Goal: Check status: Check status

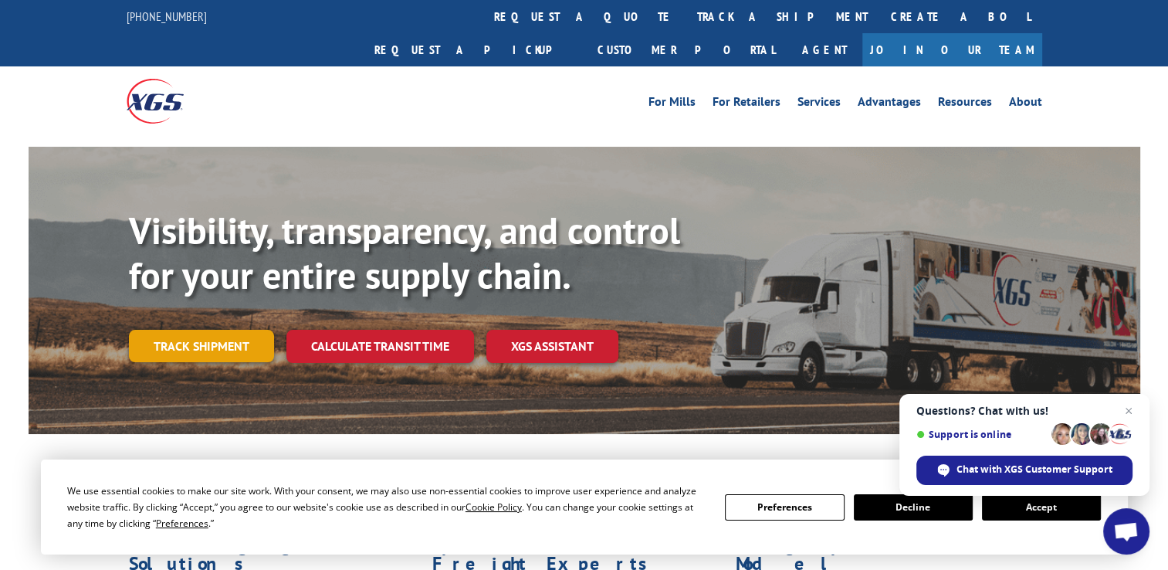
click at [220, 330] on link "Track shipment" at bounding box center [201, 346] width 145 height 32
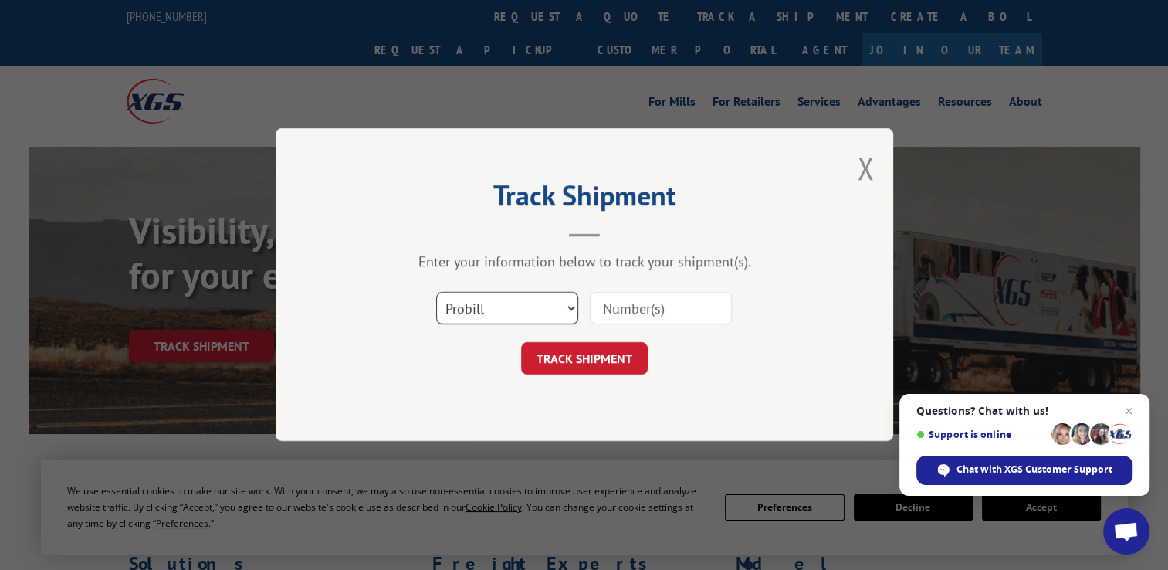
click at [487, 314] on select "Select category... Probill BOL PO" at bounding box center [507, 309] width 142 height 32
select select "bol"
click at [436, 293] on select "Select category... Probill BOL PO" at bounding box center [507, 309] width 142 height 32
click at [673, 304] on input at bounding box center [661, 309] width 142 height 32
paste input "5072515176"
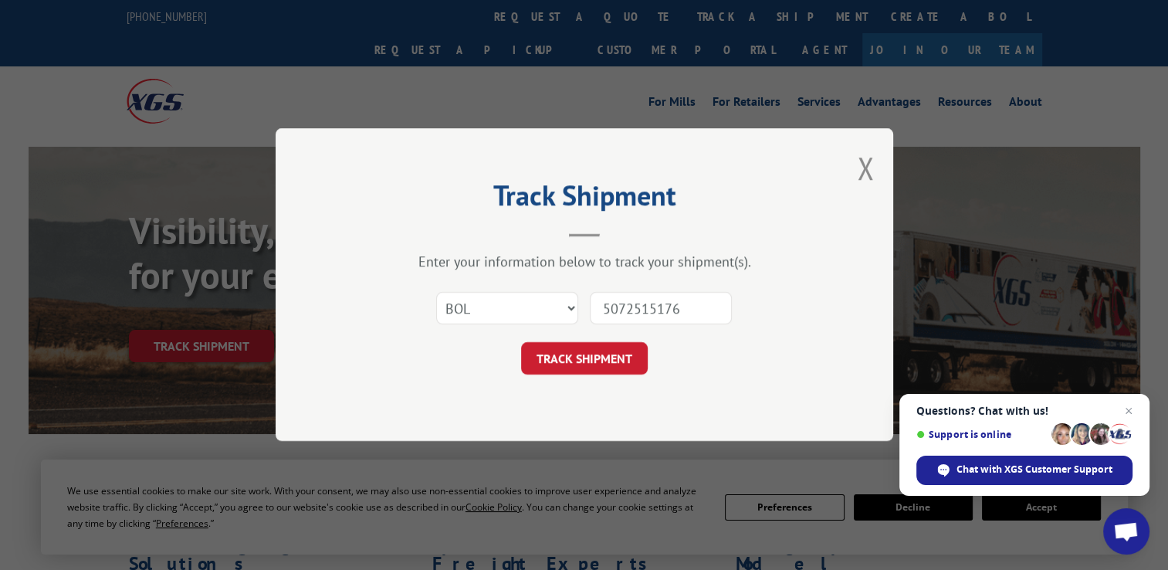
type input "5072515176"
click at [560, 378] on div "Track Shipment Enter your information below to track your shipment(s). Select c…" at bounding box center [585, 284] width 618 height 313
click at [569, 351] on button "TRACK SHIPMENT" at bounding box center [584, 359] width 127 height 32
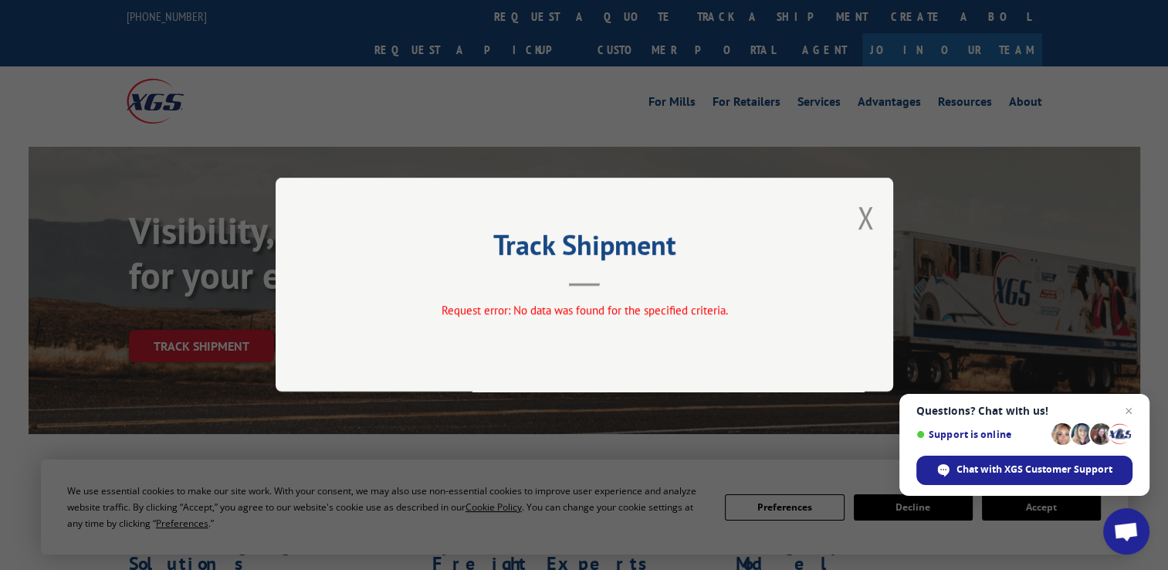
click at [876, 215] on div "Track Shipment Request error: No data was found for the specified criteria." at bounding box center [585, 285] width 618 height 214
click at [868, 215] on button "Close modal" at bounding box center [865, 217] width 17 height 41
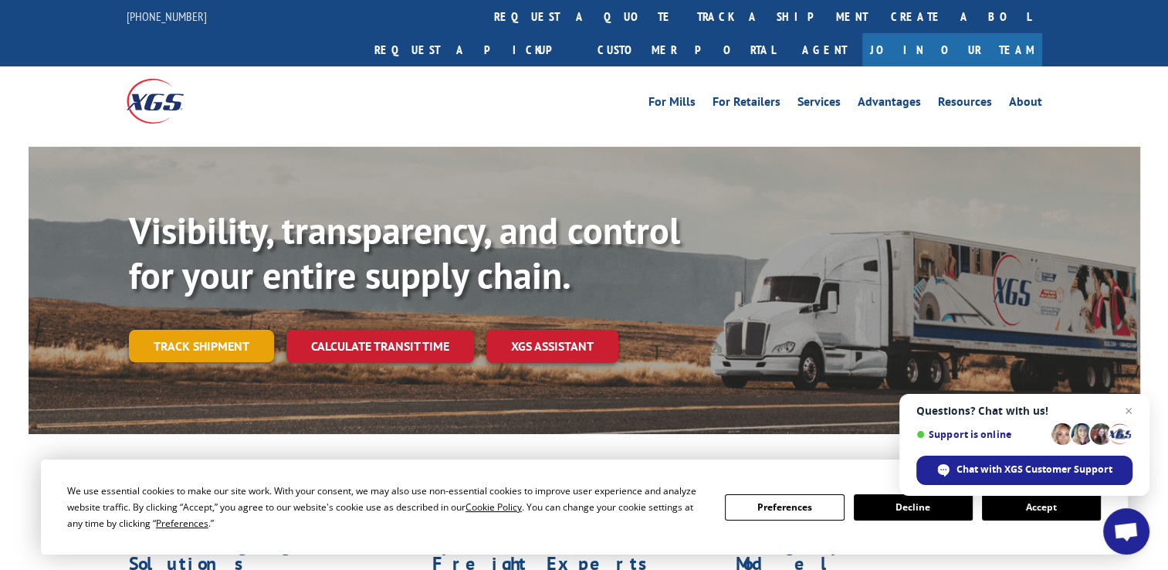
click at [227, 330] on link "Track shipment" at bounding box center [201, 346] width 145 height 32
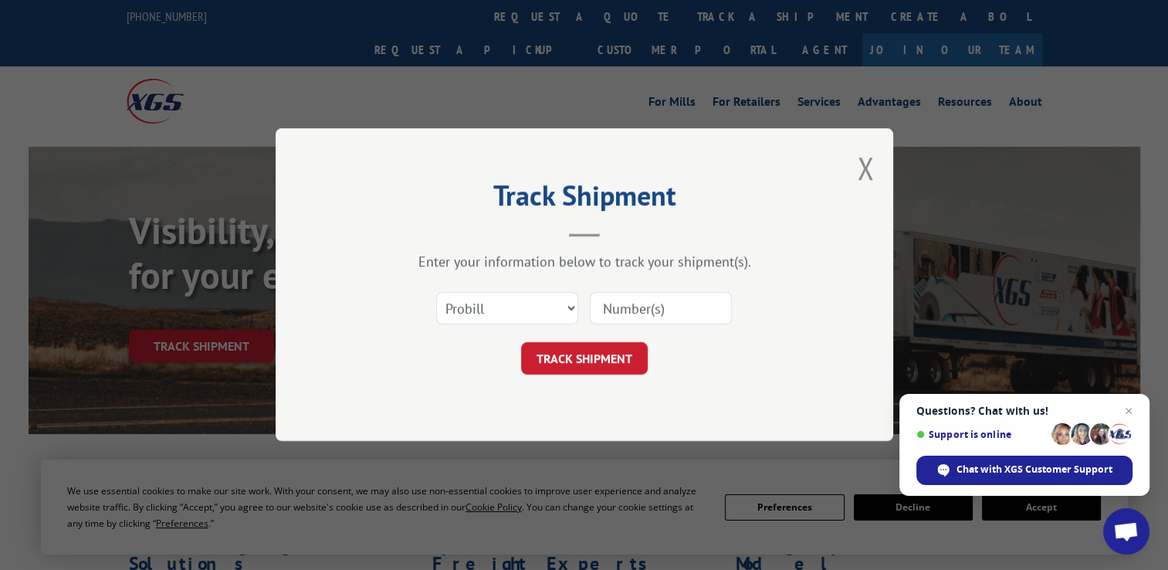
click at [541, 326] on div "Select category... Probill BOL PO" at bounding box center [584, 308] width 463 height 51
click at [543, 318] on select "Select category... Probill BOL PO" at bounding box center [507, 309] width 142 height 32
select select "po"
click at [436, 293] on select "Select category... Probill BOL PO" at bounding box center [507, 309] width 142 height 32
click at [636, 308] on input at bounding box center [661, 309] width 142 height 32
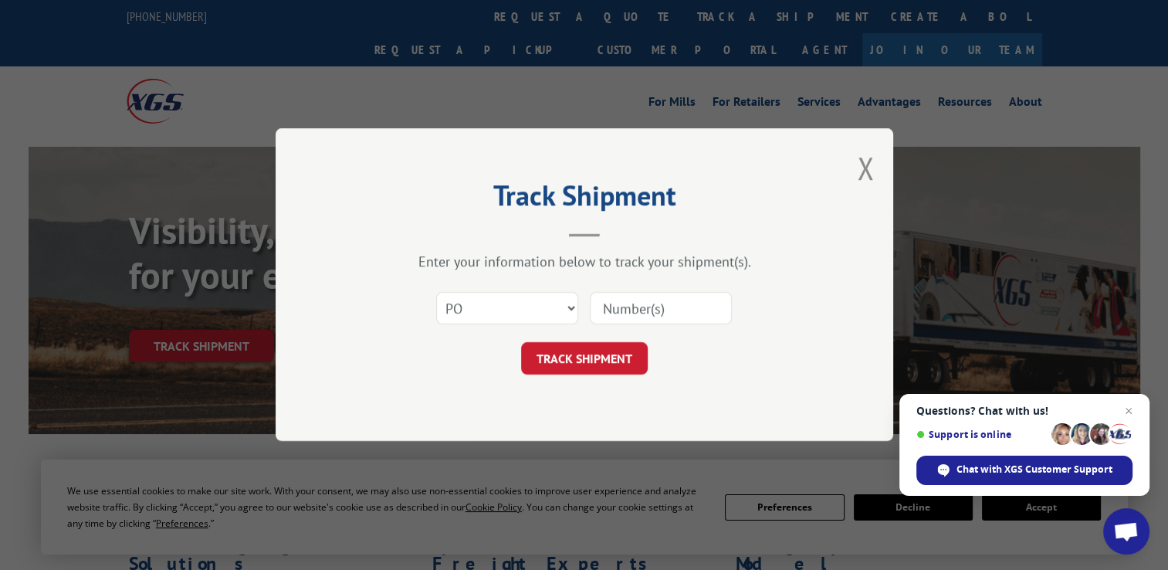
paste input "[PERSON_NAME] Seed"
type input "[PERSON_NAME] Seed"
click button "TRACK SHIPMENT" at bounding box center [584, 359] width 127 height 32
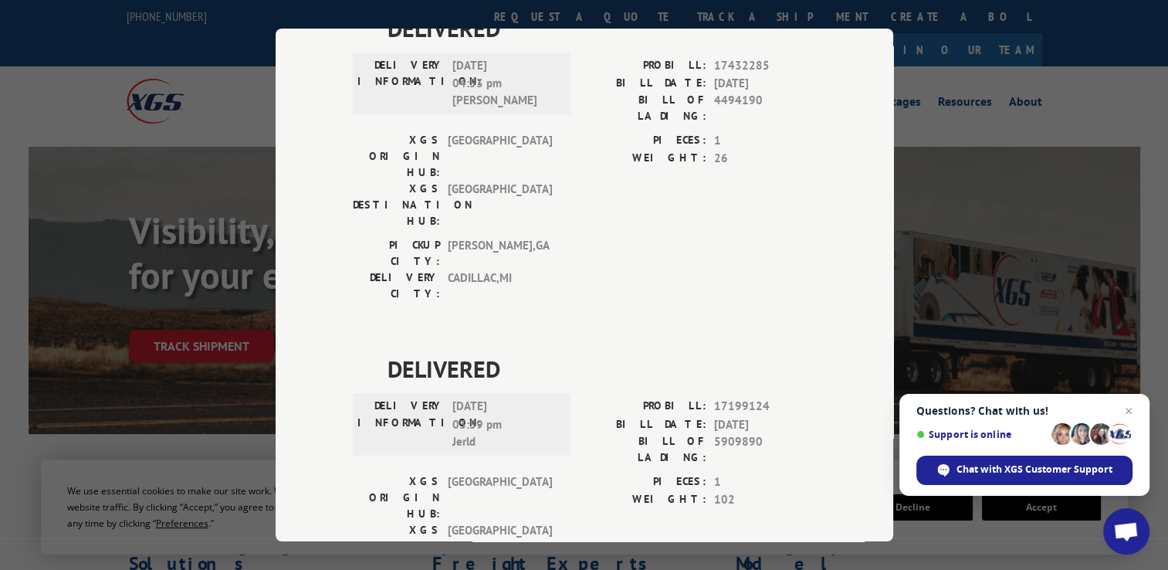
scroll to position [2492, 0]
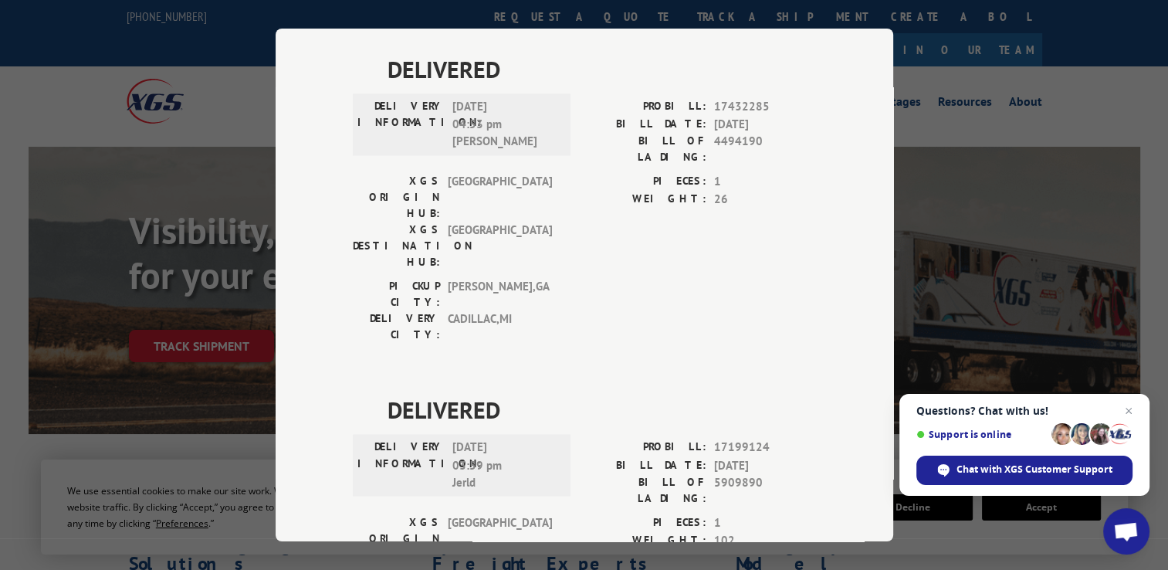
click at [923, 62] on div "Track Shipment DELIVERED DELIVERY INFORMATION: [DATE] 05:40 pm [PERSON_NAME] [P…" at bounding box center [584, 285] width 1168 height 570
drag, startPoint x: 167, startPoint y: 151, endPoint x: 173, endPoint y: 141, distance: 11.8
click at [173, 141] on div "Track Shipment DELIVERED DELIVERY INFORMATION: [DATE] 05:40 pm [PERSON_NAME] [P…" at bounding box center [584, 285] width 1168 height 570
click at [989, 114] on div "Track Shipment DELIVERED DELIVERY INFORMATION: [DATE] 05:40 pm [PERSON_NAME] [P…" at bounding box center [584, 285] width 1168 height 570
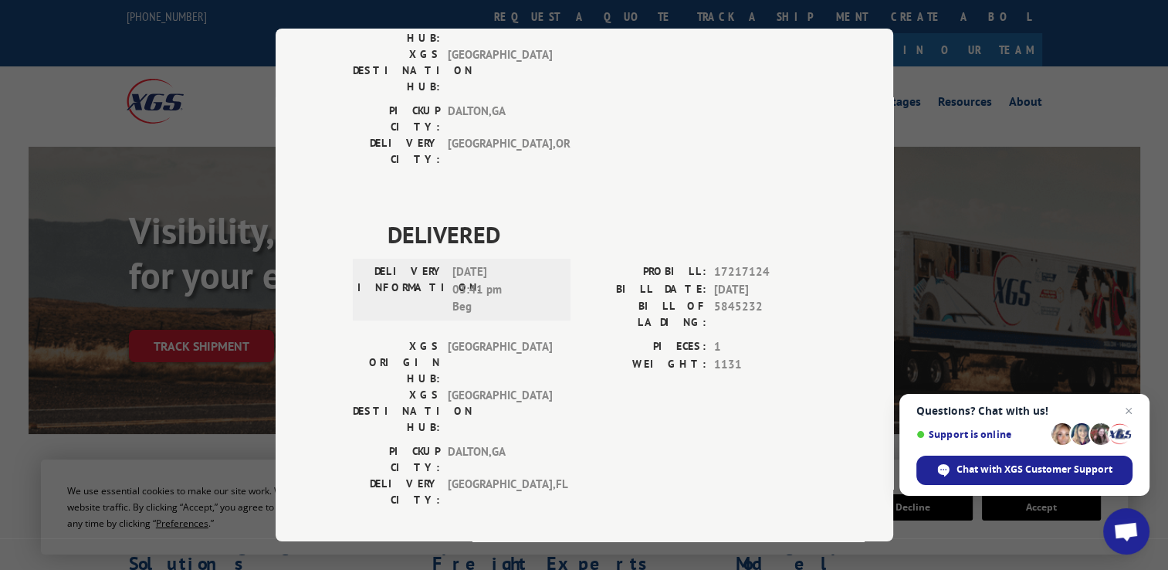
scroll to position [0, 0]
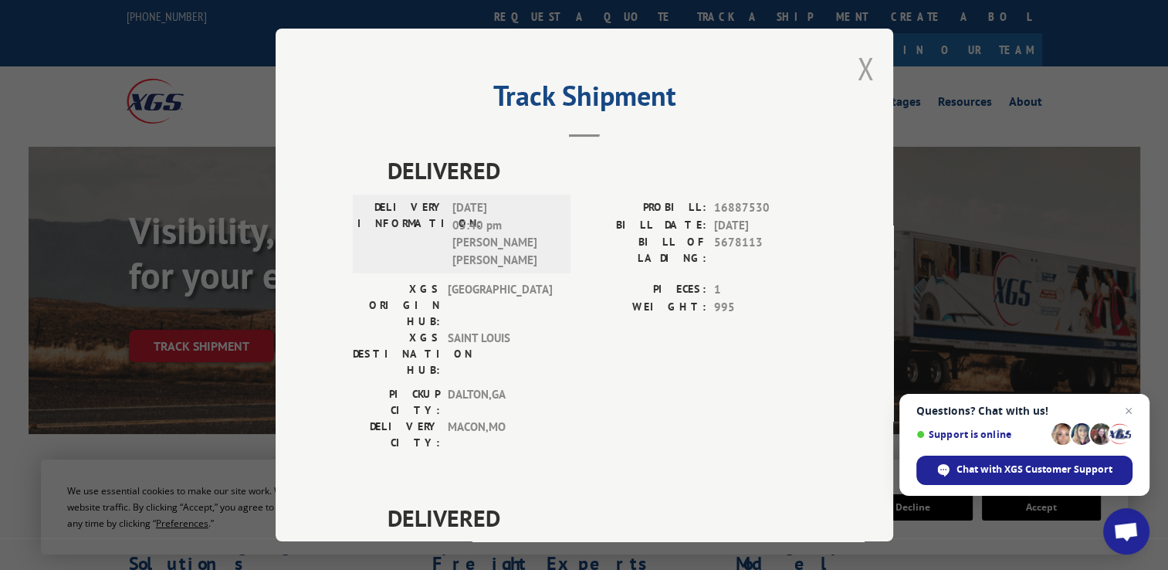
click at [859, 61] on button "Close modal" at bounding box center [865, 68] width 17 height 41
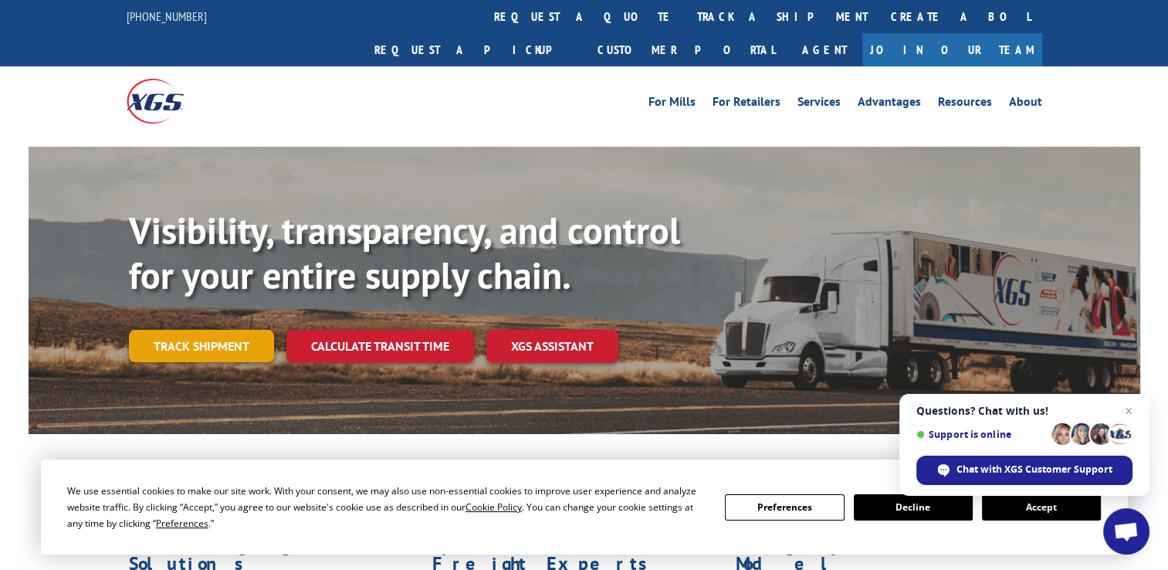
click at [199, 330] on link "Track shipment" at bounding box center [201, 346] width 145 height 32
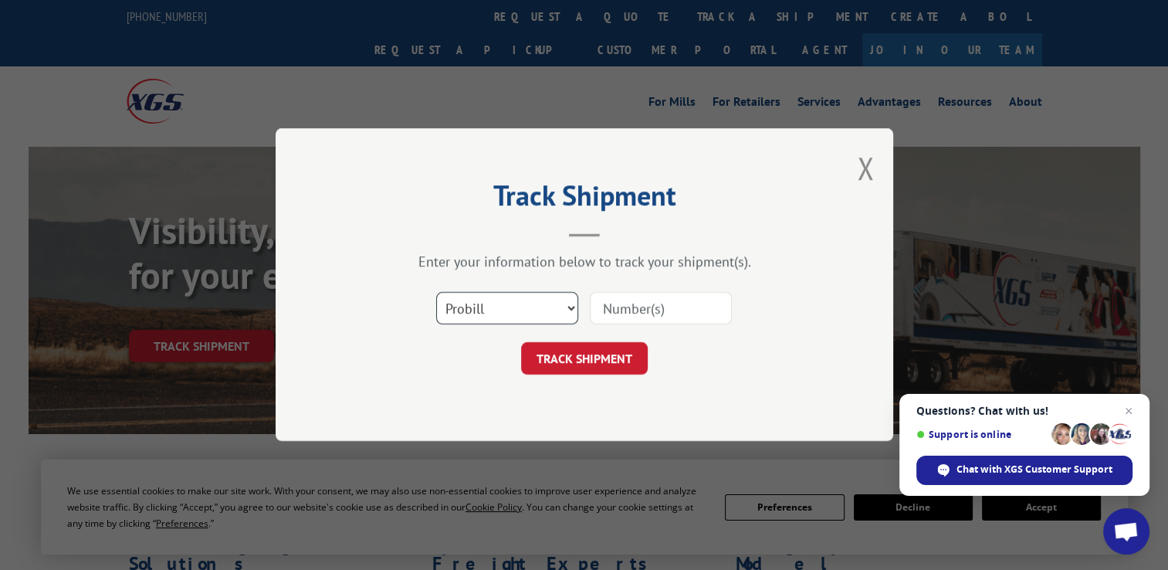
click at [544, 300] on select "Select category... Probill BOL PO" at bounding box center [507, 309] width 142 height 32
select select "bol"
click at [436, 293] on select "Select category... Probill BOL PO" at bounding box center [507, 309] width 142 height 32
click at [663, 310] on input at bounding box center [661, 309] width 142 height 32
type input "5259830"
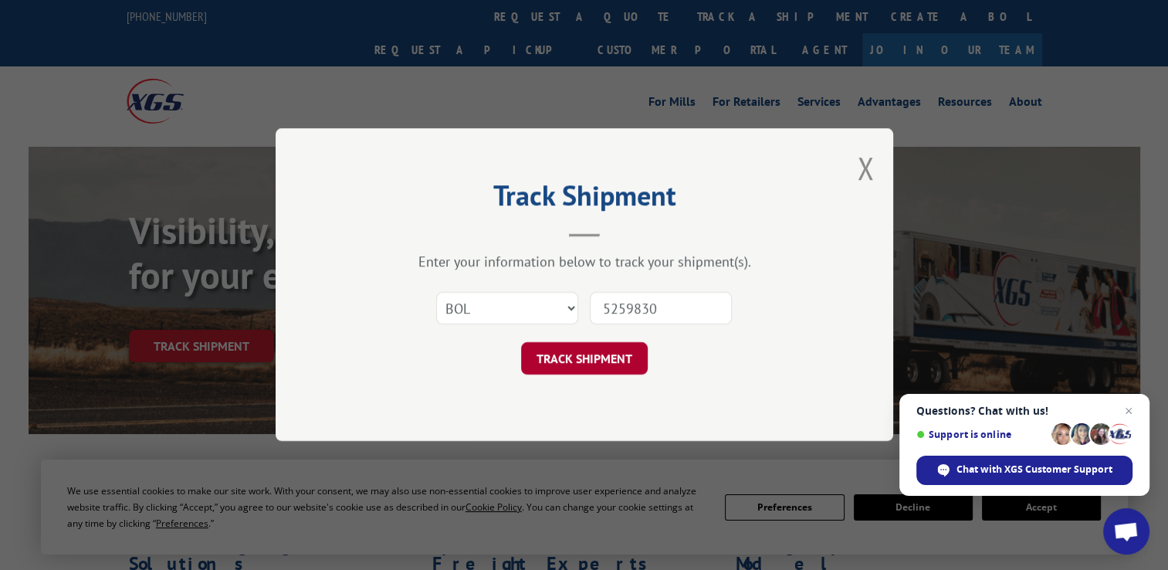
click at [595, 351] on button "TRACK SHIPMENT" at bounding box center [584, 359] width 127 height 32
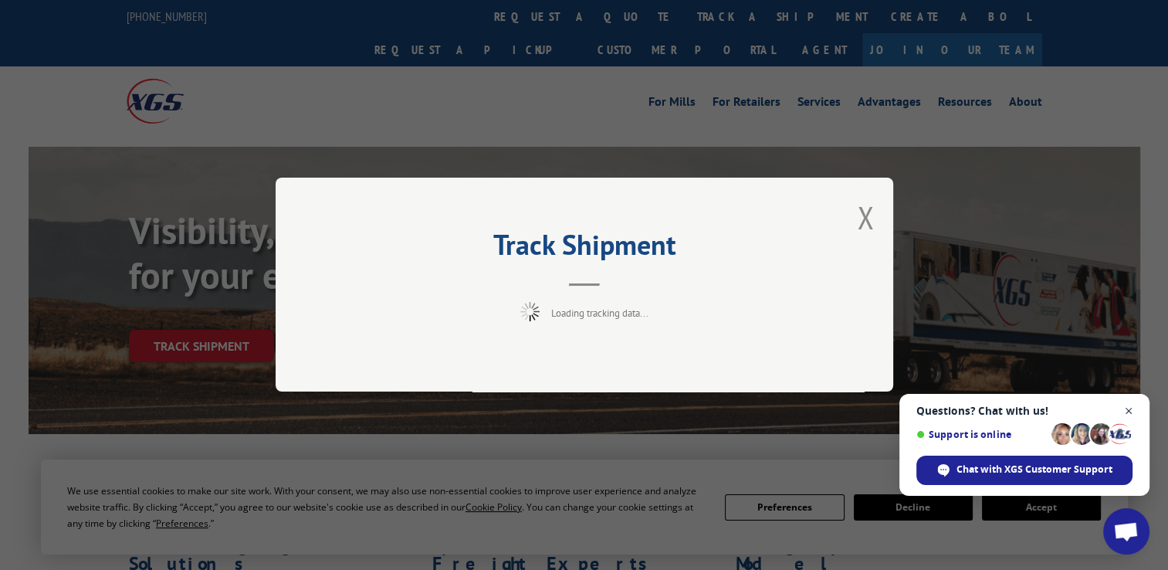
click at [1130, 409] on span "Close chat" at bounding box center [1129, 411] width 19 height 19
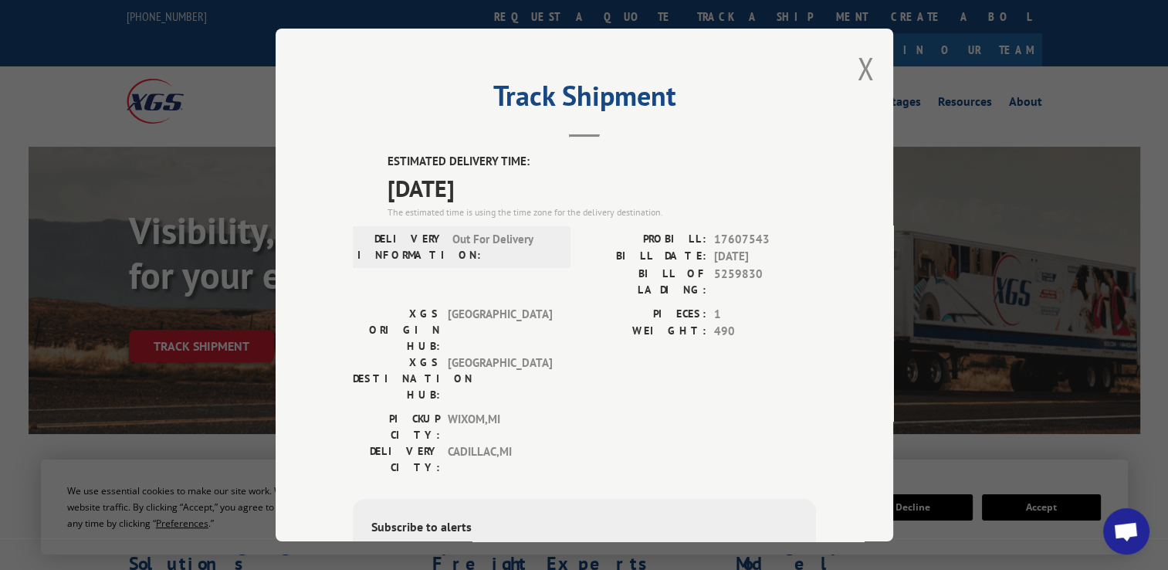
click at [450, 410] on span "WIXOM , [GEOGRAPHIC_DATA]" at bounding box center [500, 426] width 104 height 32
click at [859, 70] on button "Close modal" at bounding box center [865, 68] width 17 height 41
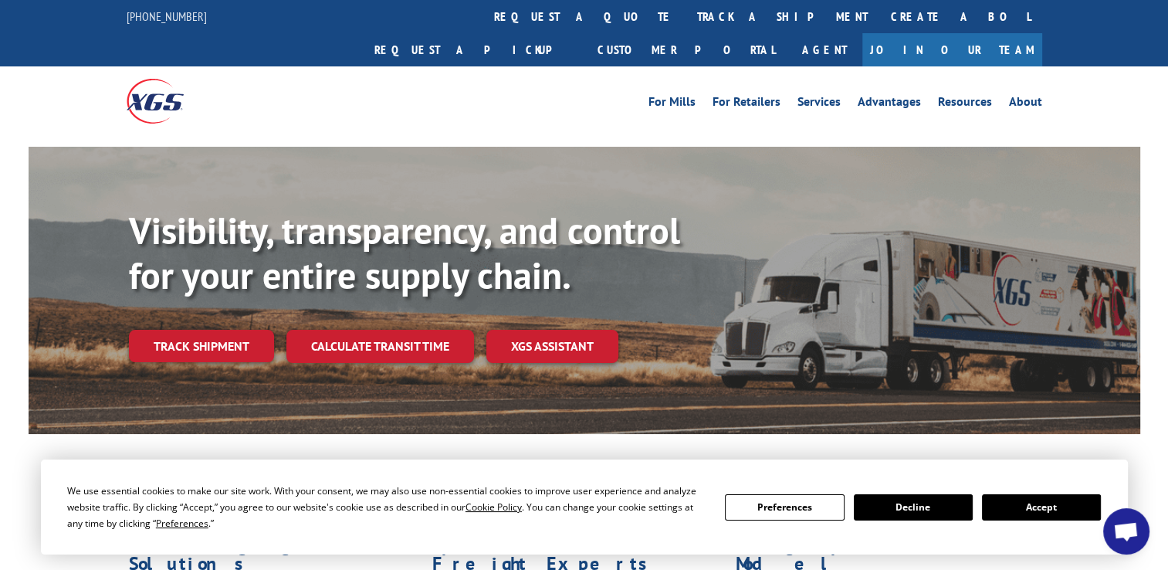
click at [1130, 537] on span "Open chat" at bounding box center [1126, 533] width 25 height 22
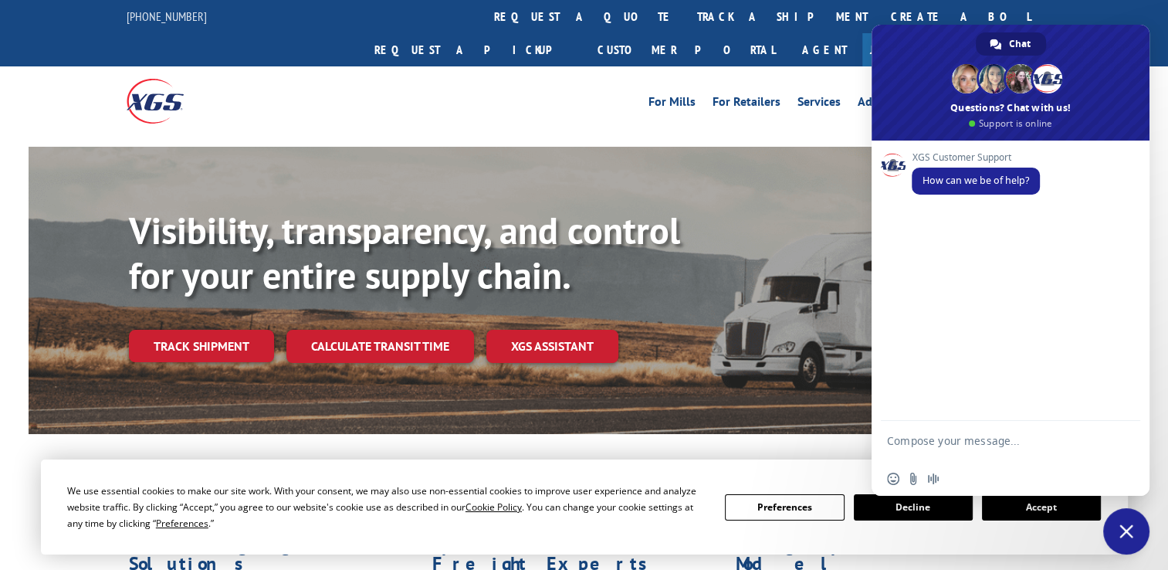
click at [596, 80] on div "For Mills For Retailers Services Advantages Resources About For Mills For Retai…" at bounding box center [585, 100] width 916 height 69
